Goal: Information Seeking & Learning: Learn about a topic

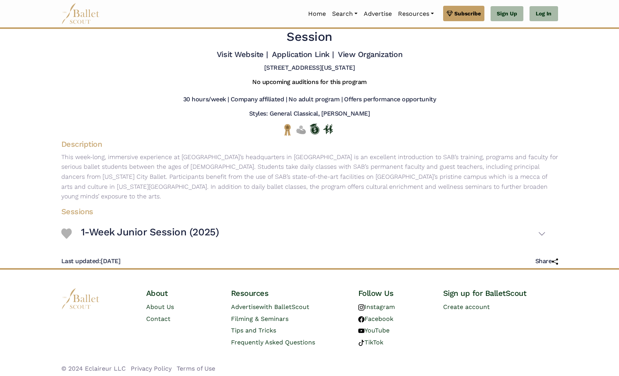
scroll to position [19, 0]
click at [543, 231] on button "1-Week Junior Session (2025)" at bounding box center [313, 234] width 464 height 22
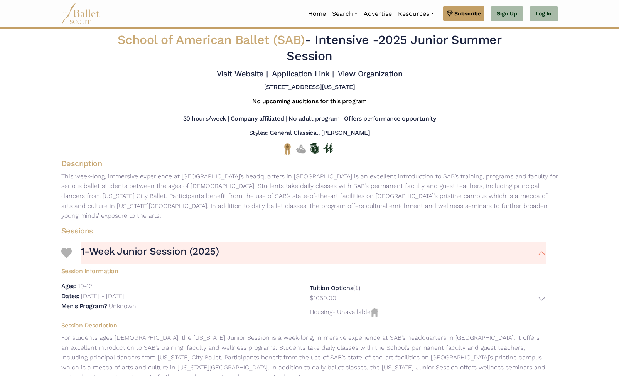
scroll to position [0, 0]
click at [75, 20] on img at bounding box center [80, 13] width 39 height 21
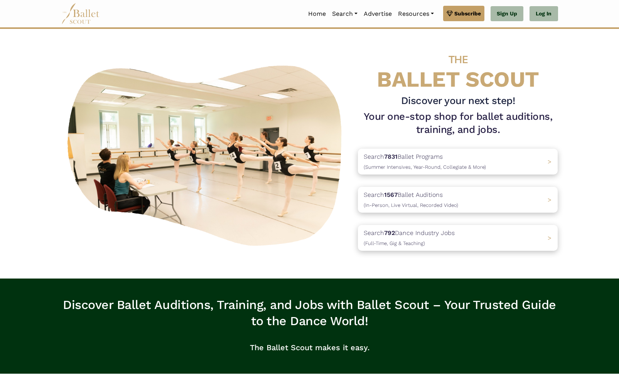
scroll to position [4, 0]
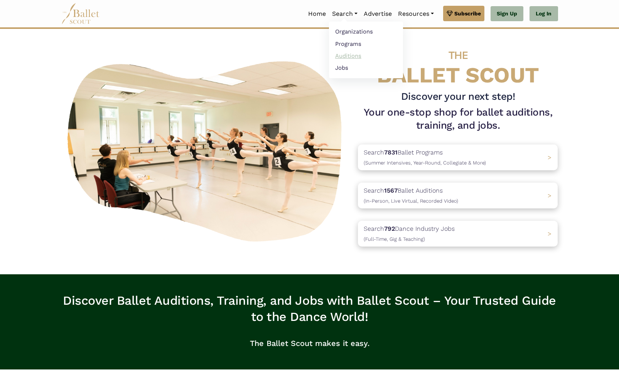
click at [342, 55] on link "Auditions" at bounding box center [366, 56] width 74 height 12
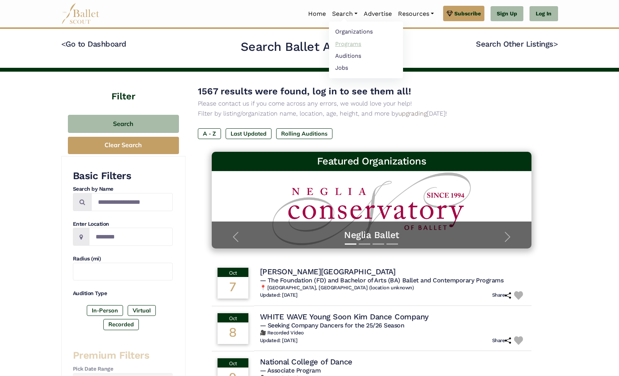
click at [337, 45] on link "Programs" at bounding box center [366, 44] width 74 height 12
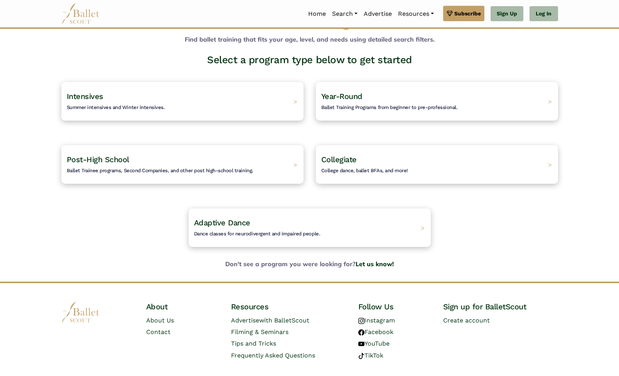
scroll to position [32, 0]
click at [153, 103] on h4 "Intensives Summer intensives and Winter intensives." at bounding box center [112, 100] width 103 height 21
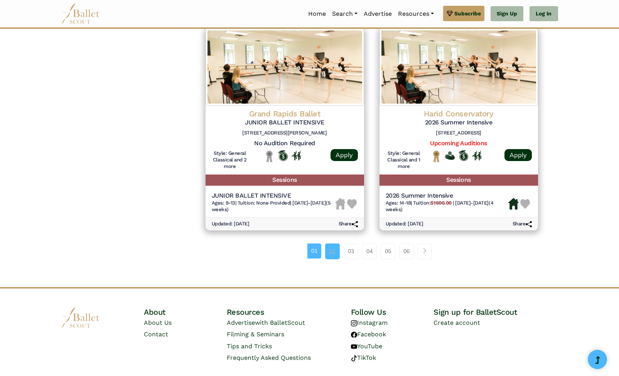
scroll to position [1015, 0]
click at [332, 244] on link "02" at bounding box center [332, 251] width 15 height 15
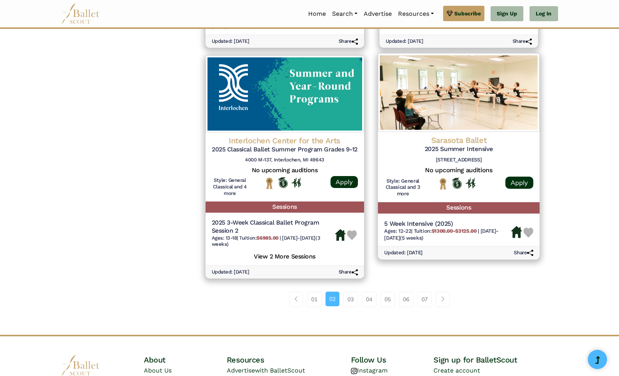
scroll to position [978, 0]
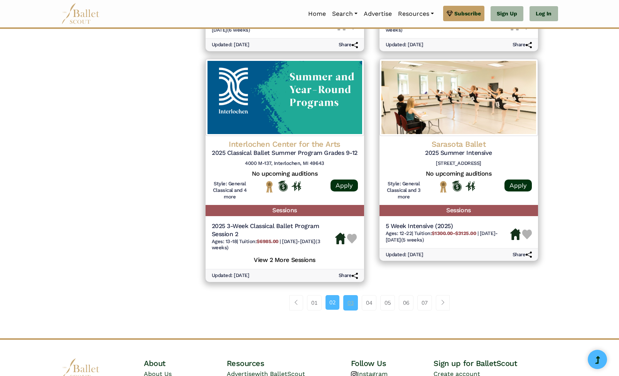
click at [350, 295] on link "03" at bounding box center [350, 302] width 15 height 15
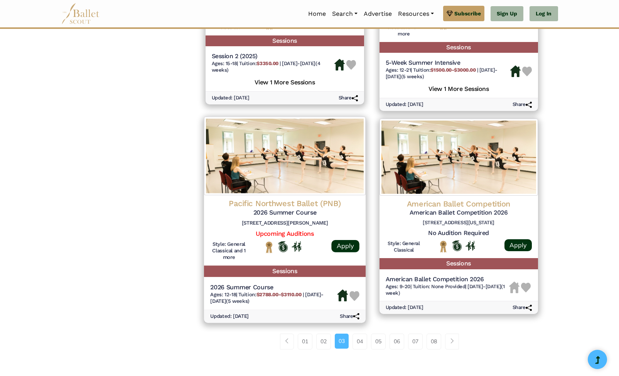
scroll to position [932, 0]
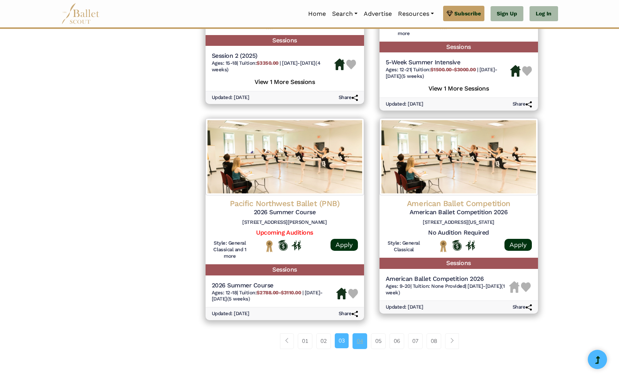
click at [356, 333] on link "04" at bounding box center [359, 340] width 15 height 15
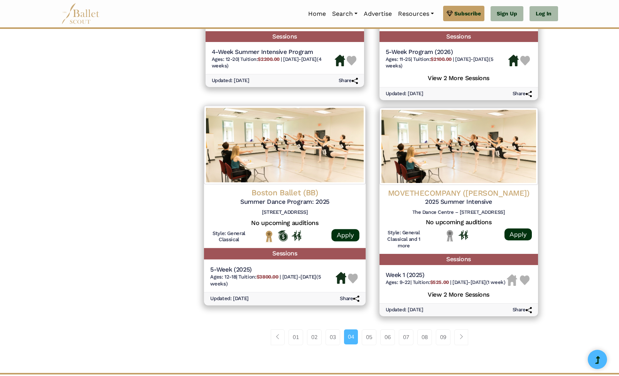
scroll to position [941, 0]
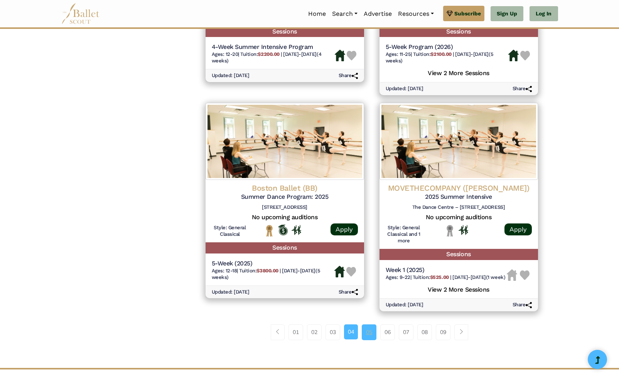
click at [365, 325] on link "05" at bounding box center [369, 332] width 15 height 15
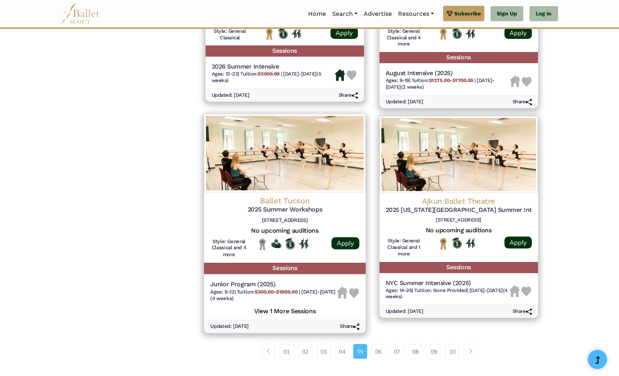
scroll to position [929, 0]
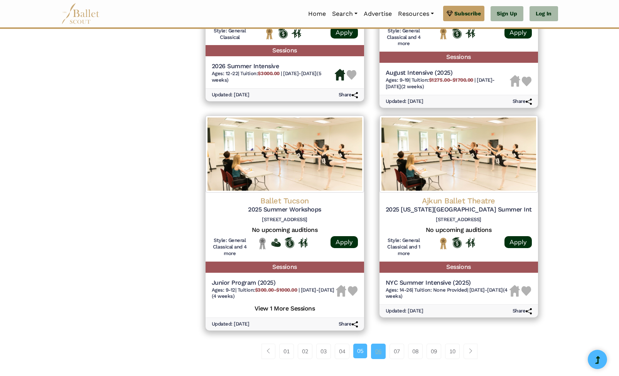
click at [380, 344] on link "06" at bounding box center [378, 351] width 15 height 15
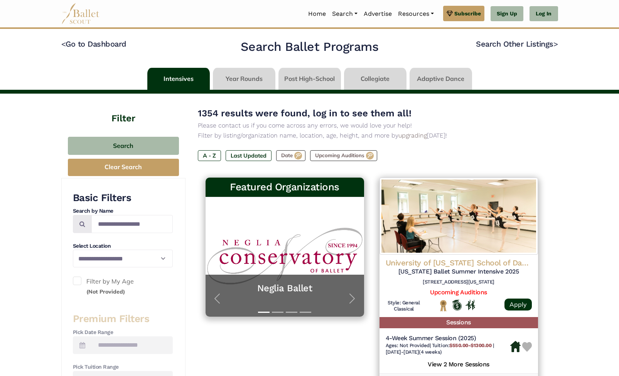
click at [339, 0] on nav "Home Search Organizations Programs Auditions Jobs" at bounding box center [309, 13] width 496 height 27
